Goal: Check status: Check status

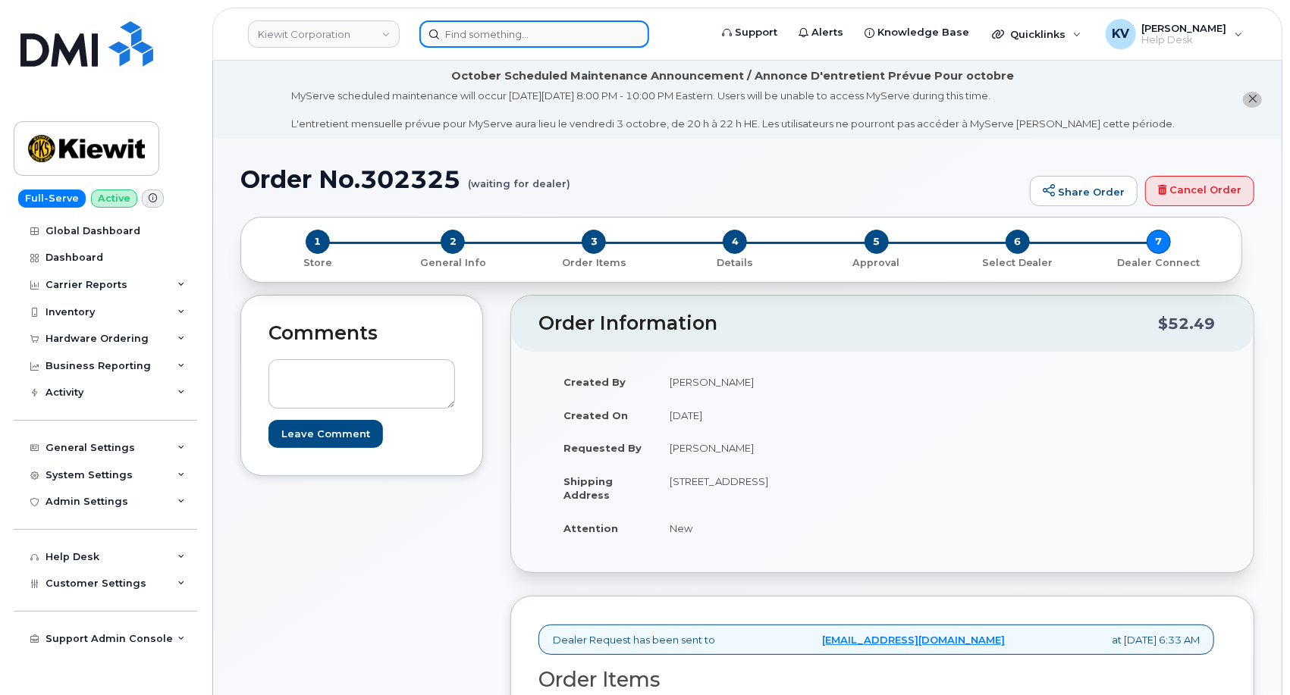
click at [493, 24] on input at bounding box center [534, 33] width 230 height 27
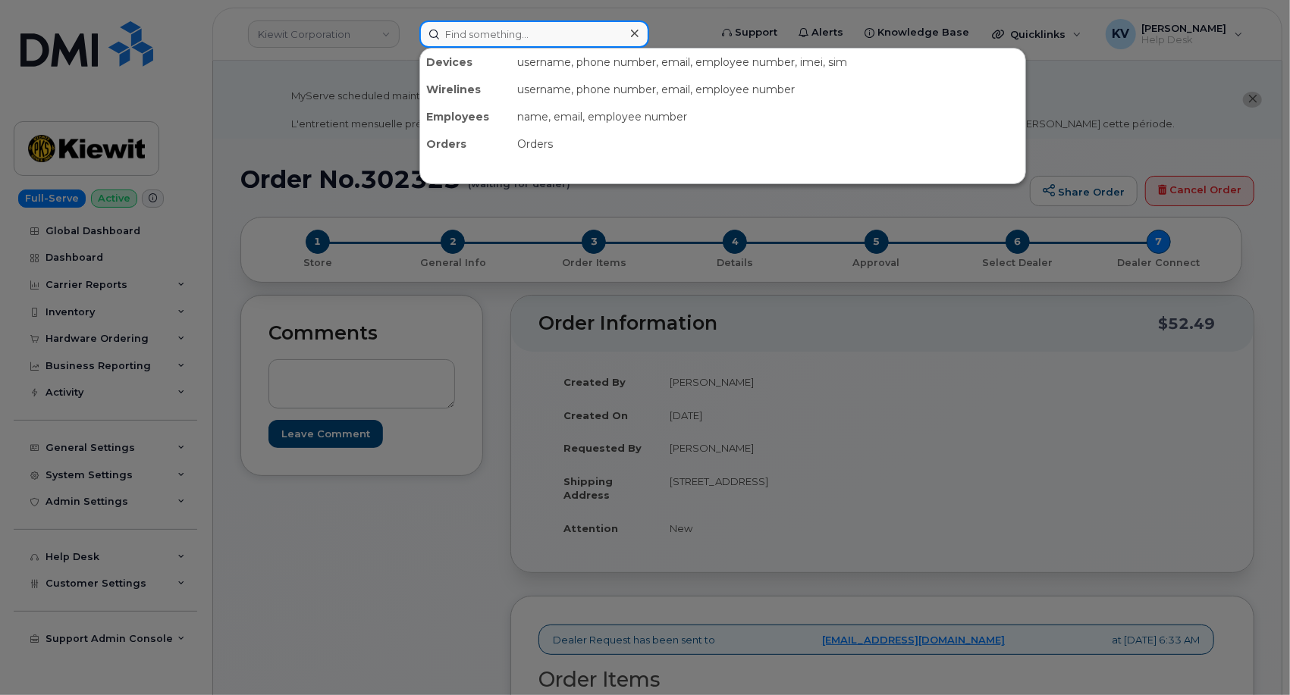
paste input "302325"
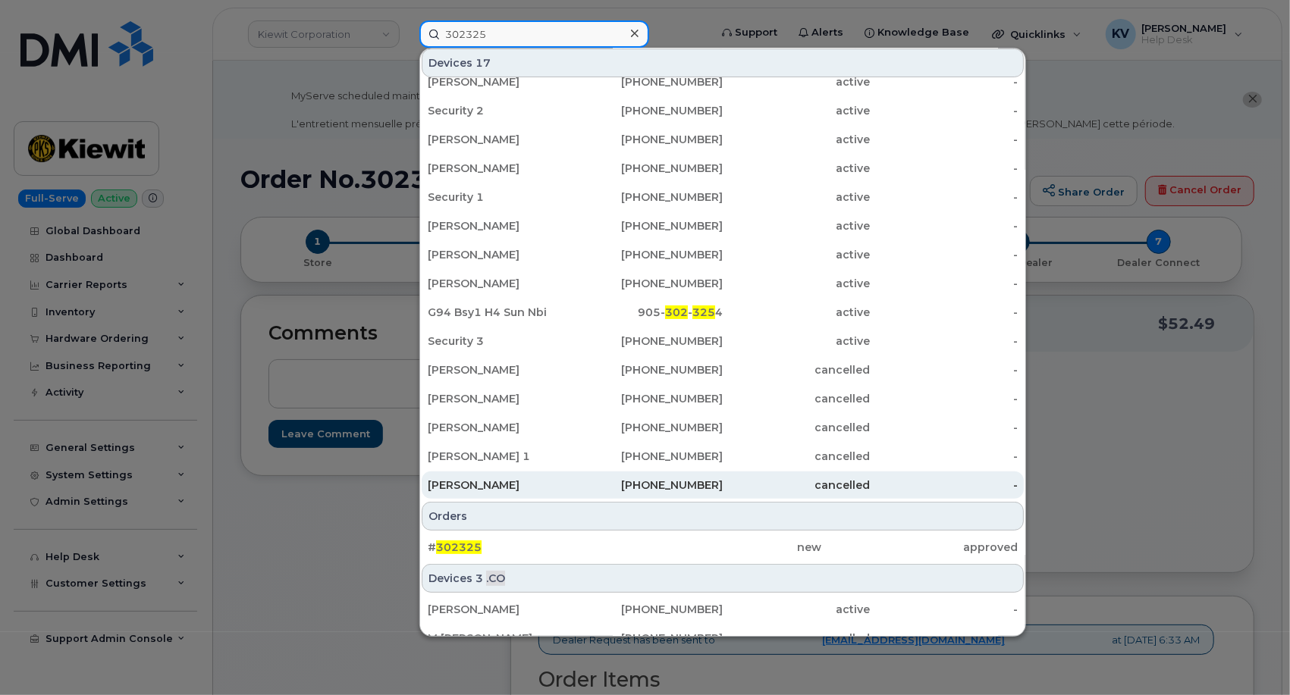
scroll to position [116, 0]
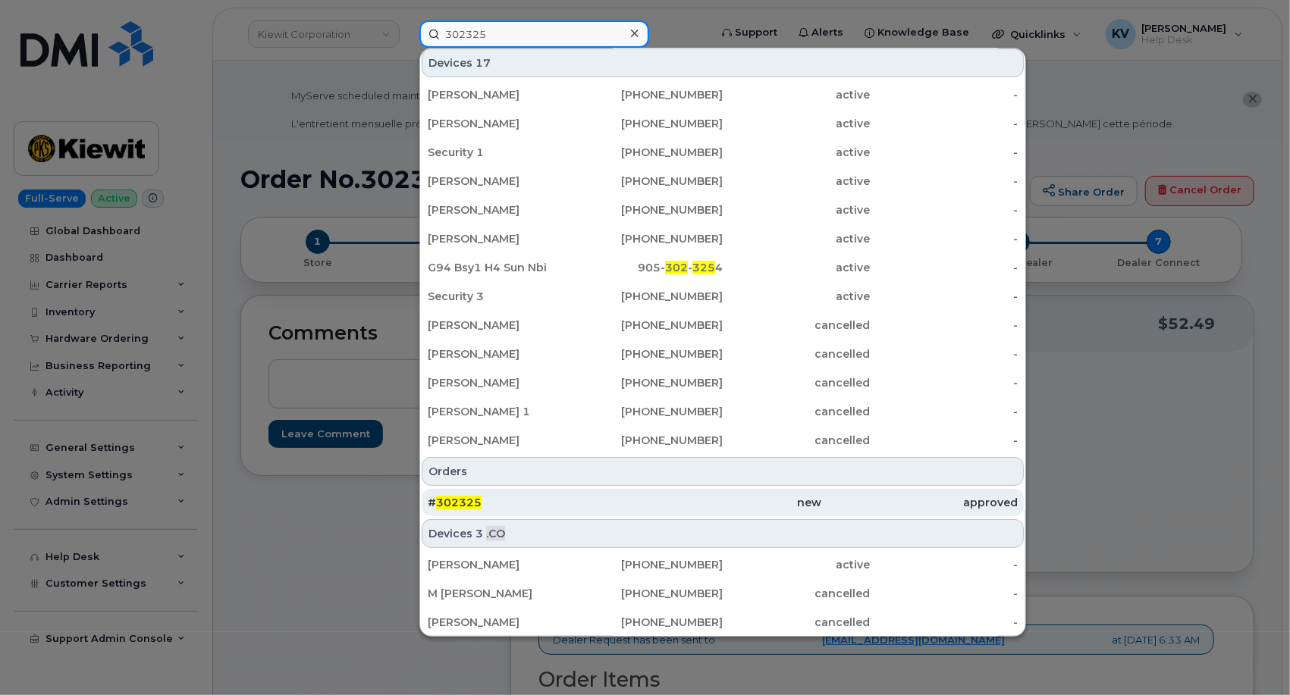
type input "302325"
click at [450, 499] on span "302325" at bounding box center [459, 503] width 46 height 14
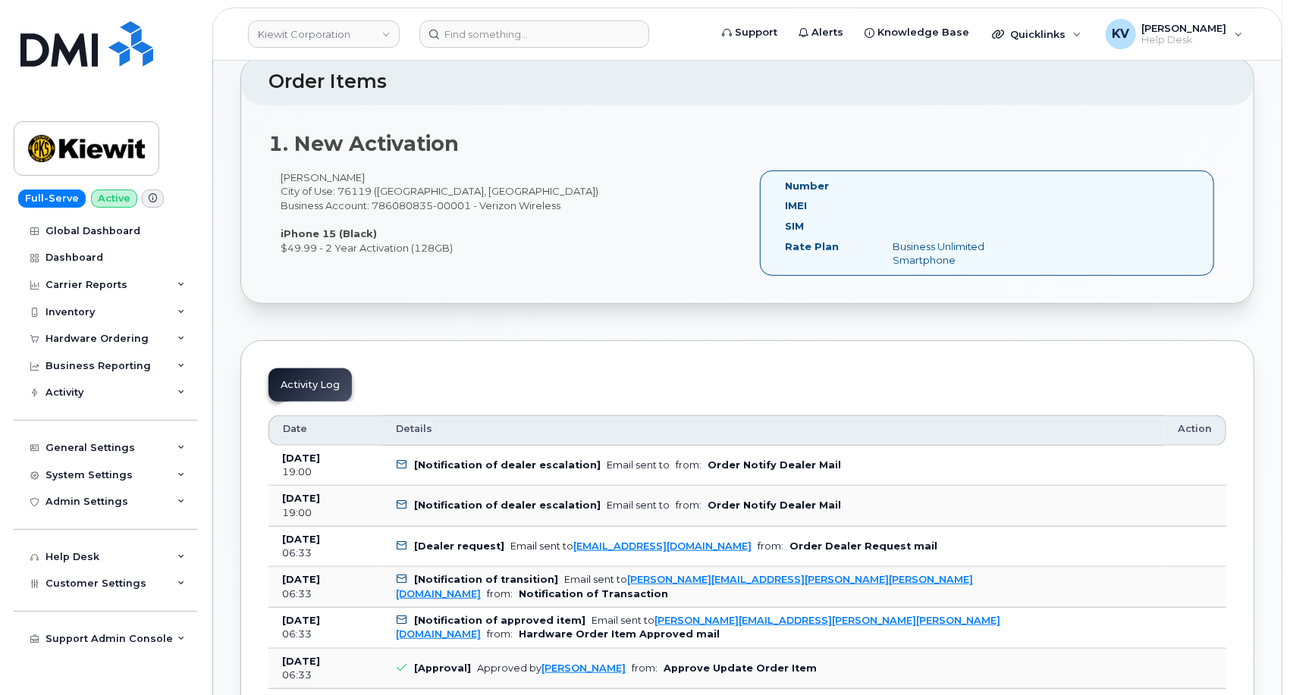
scroll to position [505, 0]
